Goal: Find contact information: Find contact information

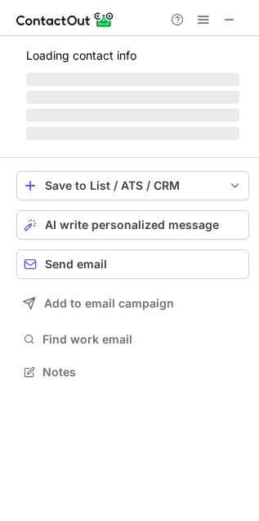
scroll to position [381, 259]
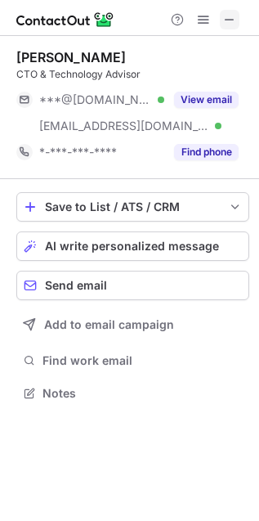
click at [231, 18] on span at bounding box center [229, 19] width 13 height 13
click at [243, 13] on div at bounding box center [129, 18] width 259 height 36
click at [236, 14] on span at bounding box center [229, 19] width 13 height 13
